Goal: Task Accomplishment & Management: Manage account settings

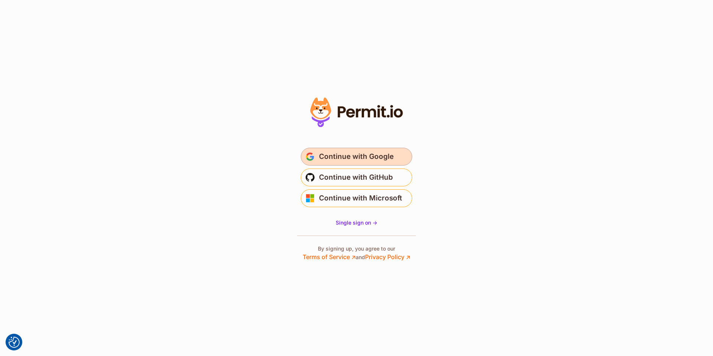
click at [350, 156] on span "Continue with Google" at bounding box center [356, 157] width 75 height 12
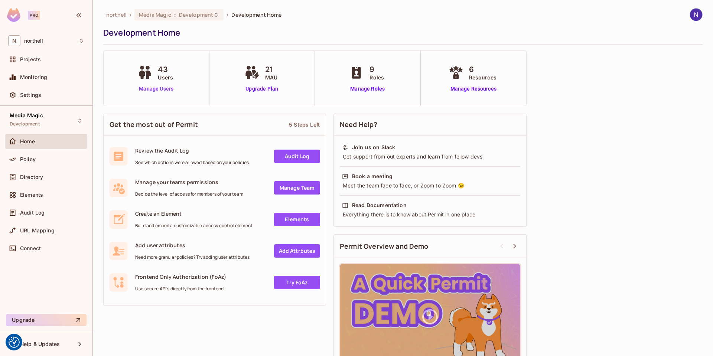
click at [151, 88] on link "Manage Users" at bounding box center [156, 89] width 41 height 8
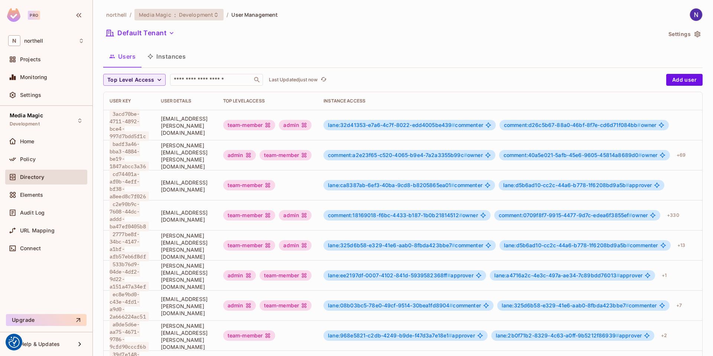
click at [214, 15] on icon at bounding box center [216, 15] width 6 height 6
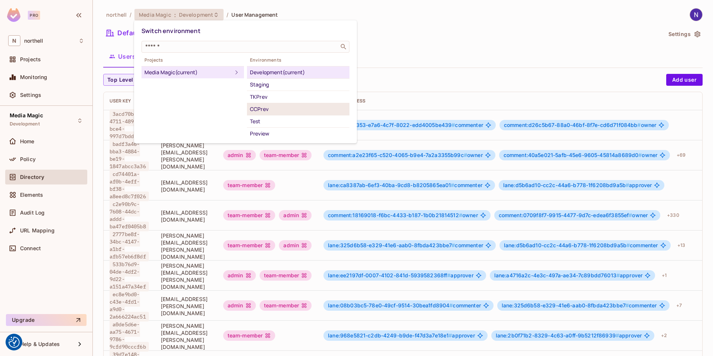
click at [259, 107] on div "CCPrev" at bounding box center [298, 109] width 97 height 9
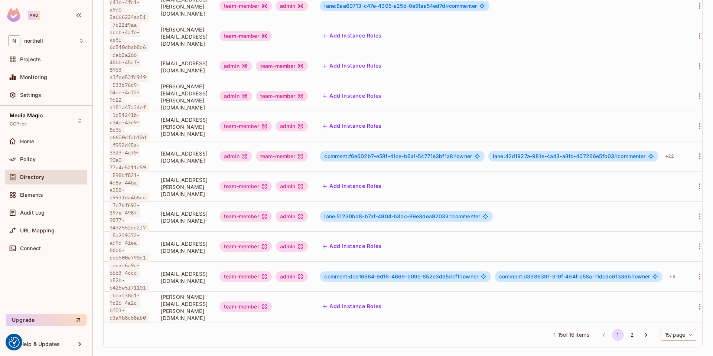
scroll to position [252, 0]
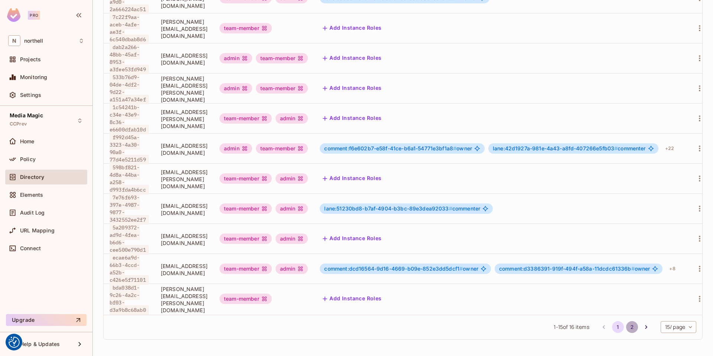
click at [626, 327] on button "2" at bounding box center [632, 327] width 12 height 12
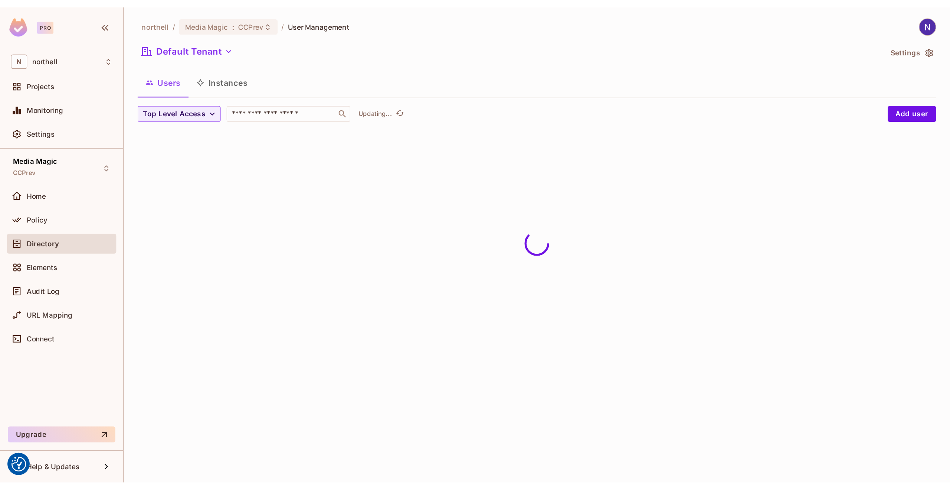
scroll to position [0, 0]
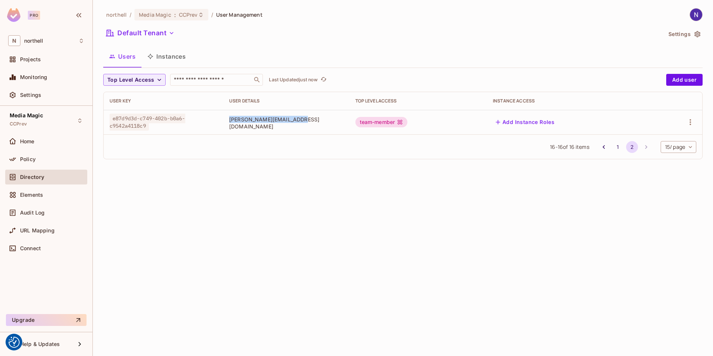
drag, startPoint x: 290, startPoint y: 125, endPoint x: 222, endPoint y: 123, distance: 67.6
click at [229, 123] on span "michwink@clearcast.co.uk" at bounding box center [286, 123] width 114 height 14
copy span "michwink@clearcast.co.uk"
click at [534, 121] on button "Add Instance Roles" at bounding box center [525, 122] width 65 height 12
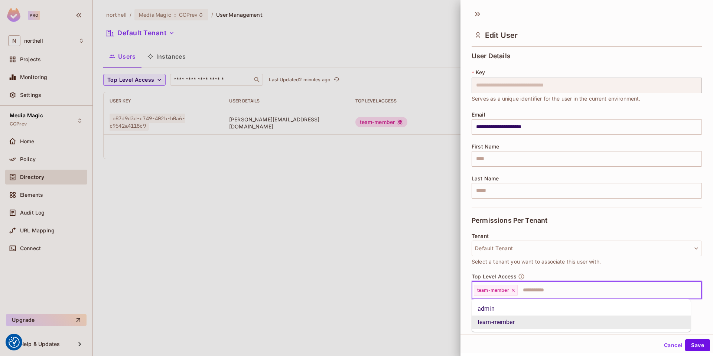
click at [534, 292] on input "text" at bounding box center [602, 290] width 169 height 15
click at [485, 311] on li "admin" at bounding box center [581, 308] width 219 height 13
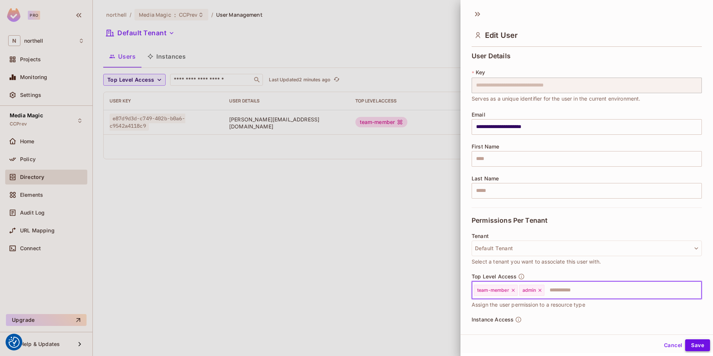
click at [695, 345] on button "Save" at bounding box center [697, 345] width 25 height 12
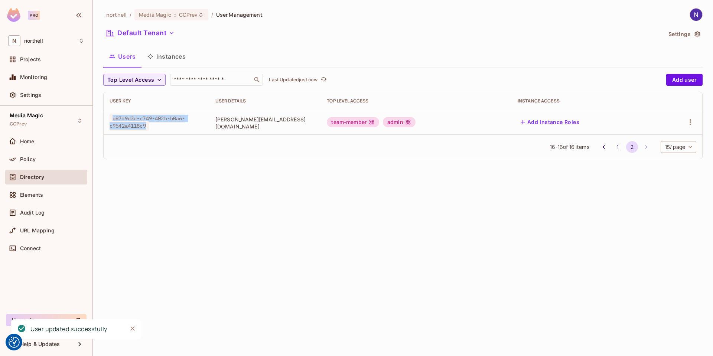
drag, startPoint x: 113, startPoint y: 118, endPoint x: 147, endPoint y: 124, distance: 34.7
click at [147, 124] on span "e87d9d3d-c749-402b-b0a6-c9542a4118c9" at bounding box center [148, 122] width 76 height 17
copy span "e87d9d3d-c749-402b-b0a6-c9542a4118c9"
